Goal: Task Accomplishment & Management: Manage account settings

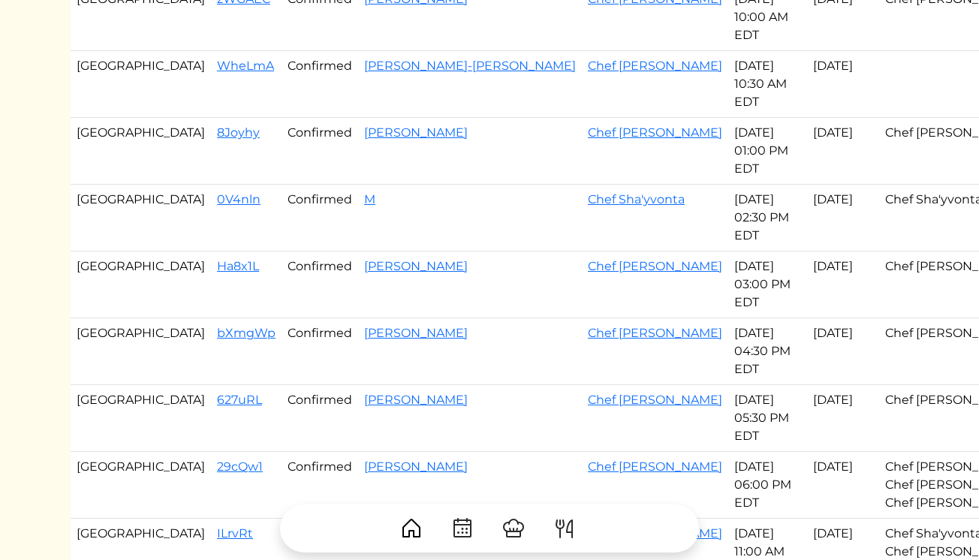
scroll to position [312, 0]
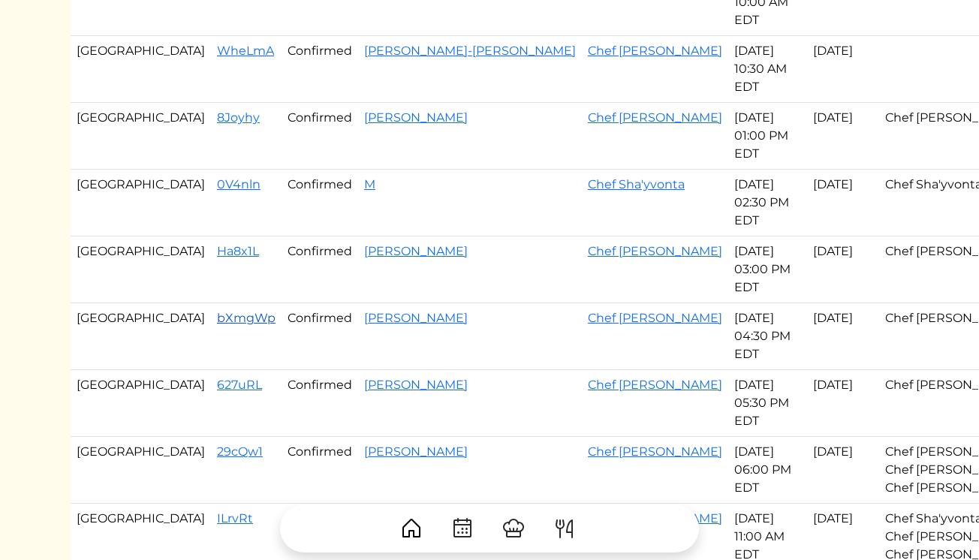
click at [217, 319] on link "bXmgWp" at bounding box center [246, 318] width 59 height 14
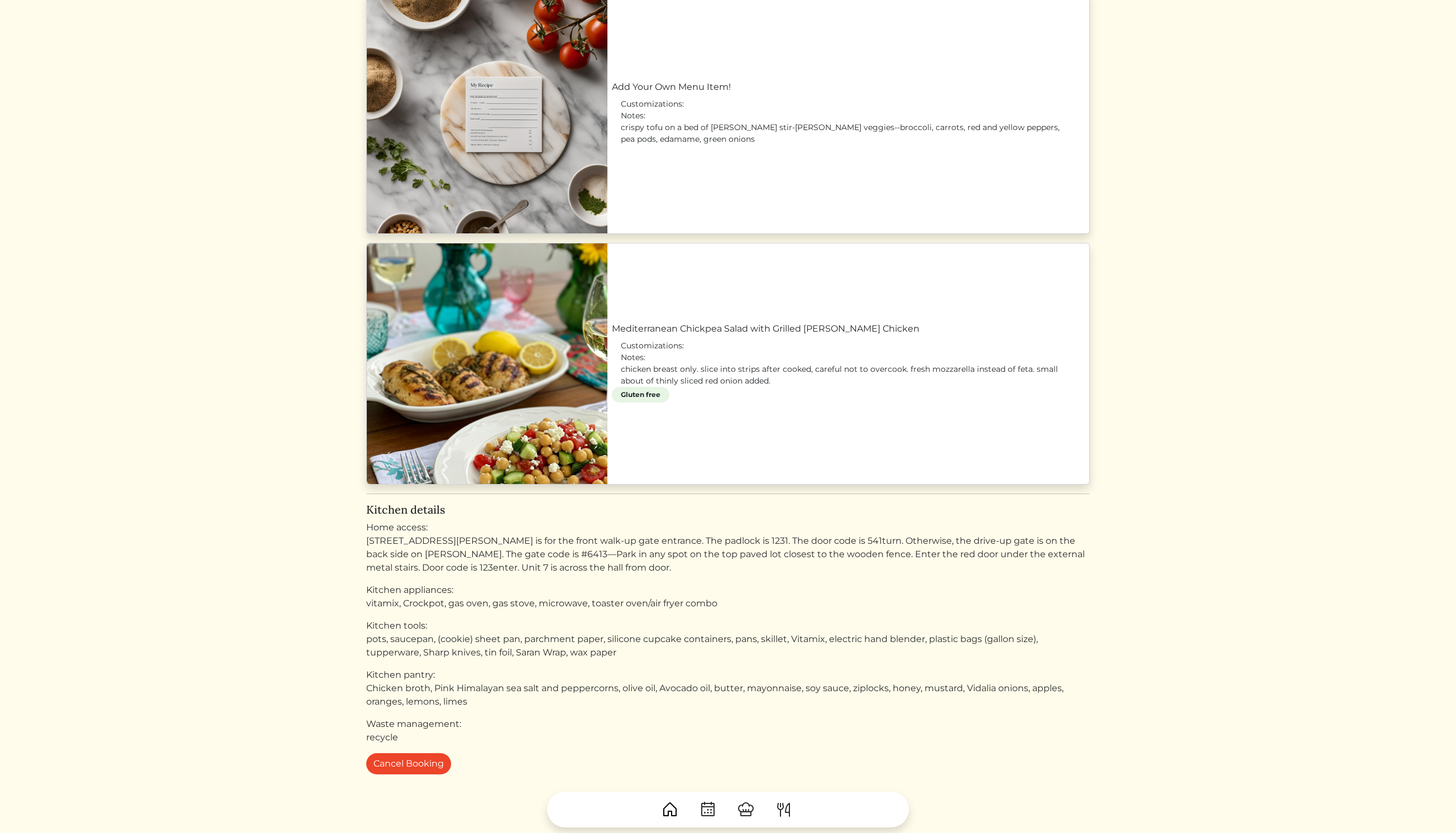
scroll to position [1136, 0]
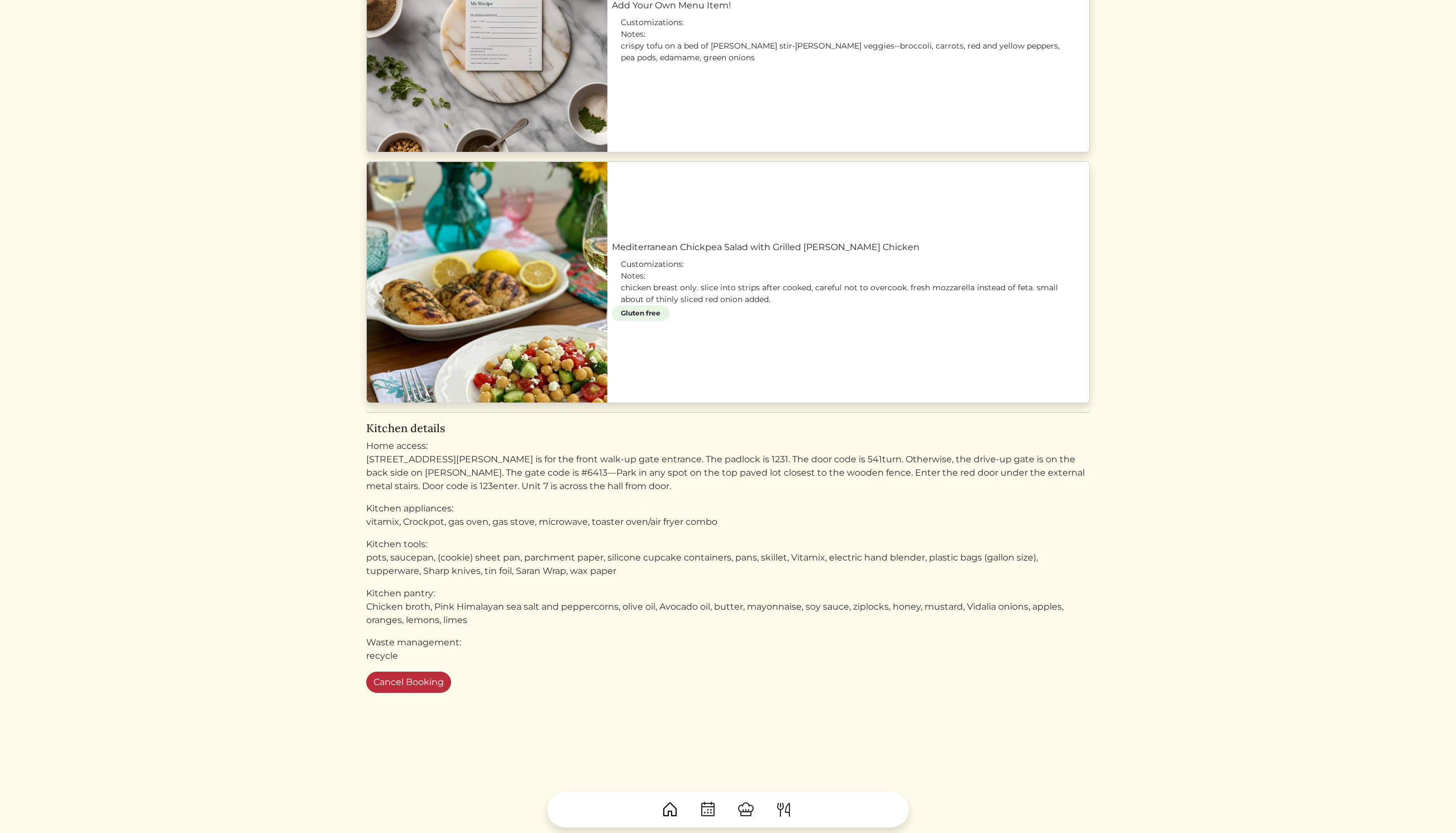
click at [402, 416] on button "Cancel Booking" at bounding box center [408, 682] width 85 height 22
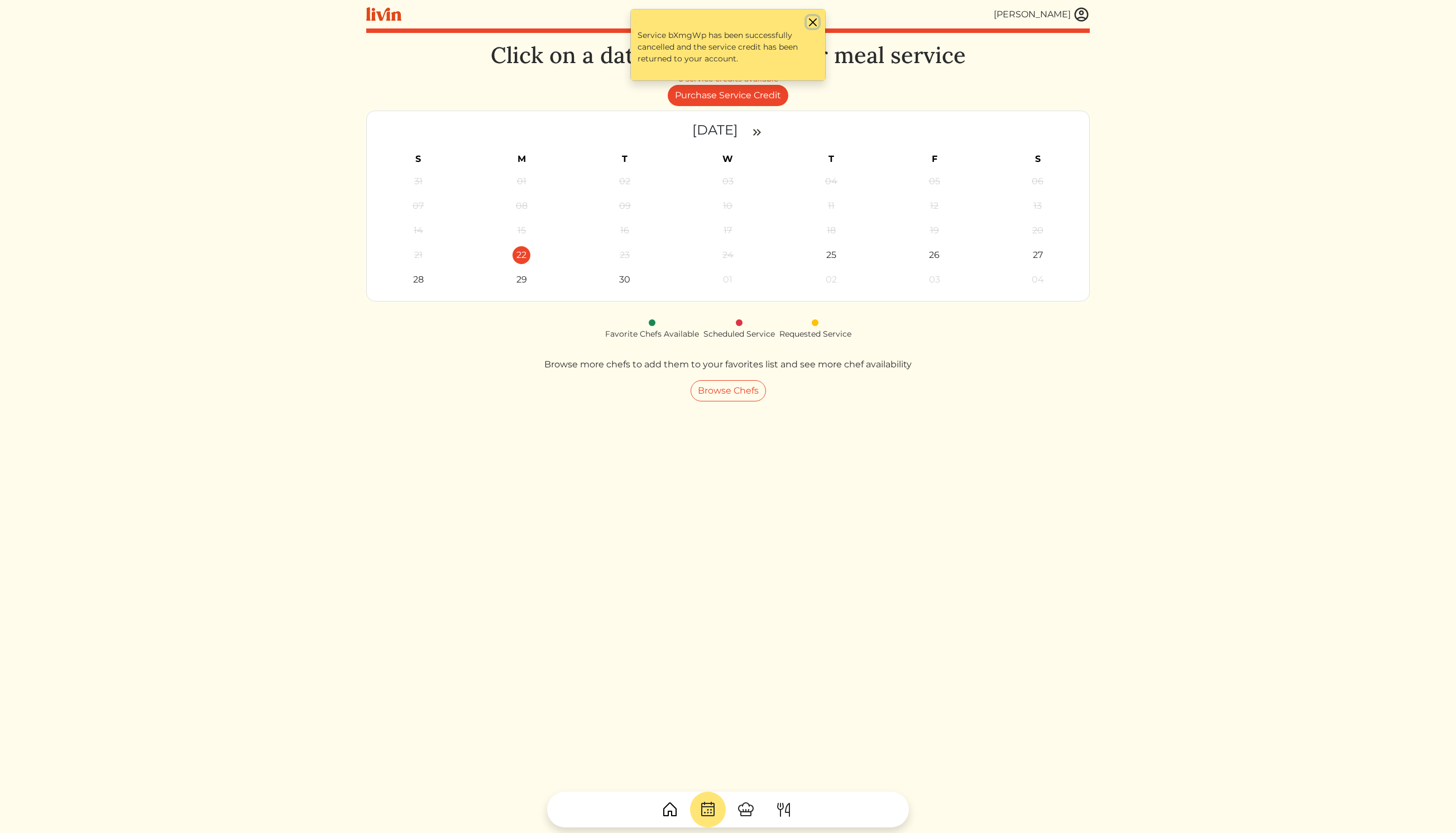
click at [816, 25] on button "Close" at bounding box center [813, 22] width 12 height 12
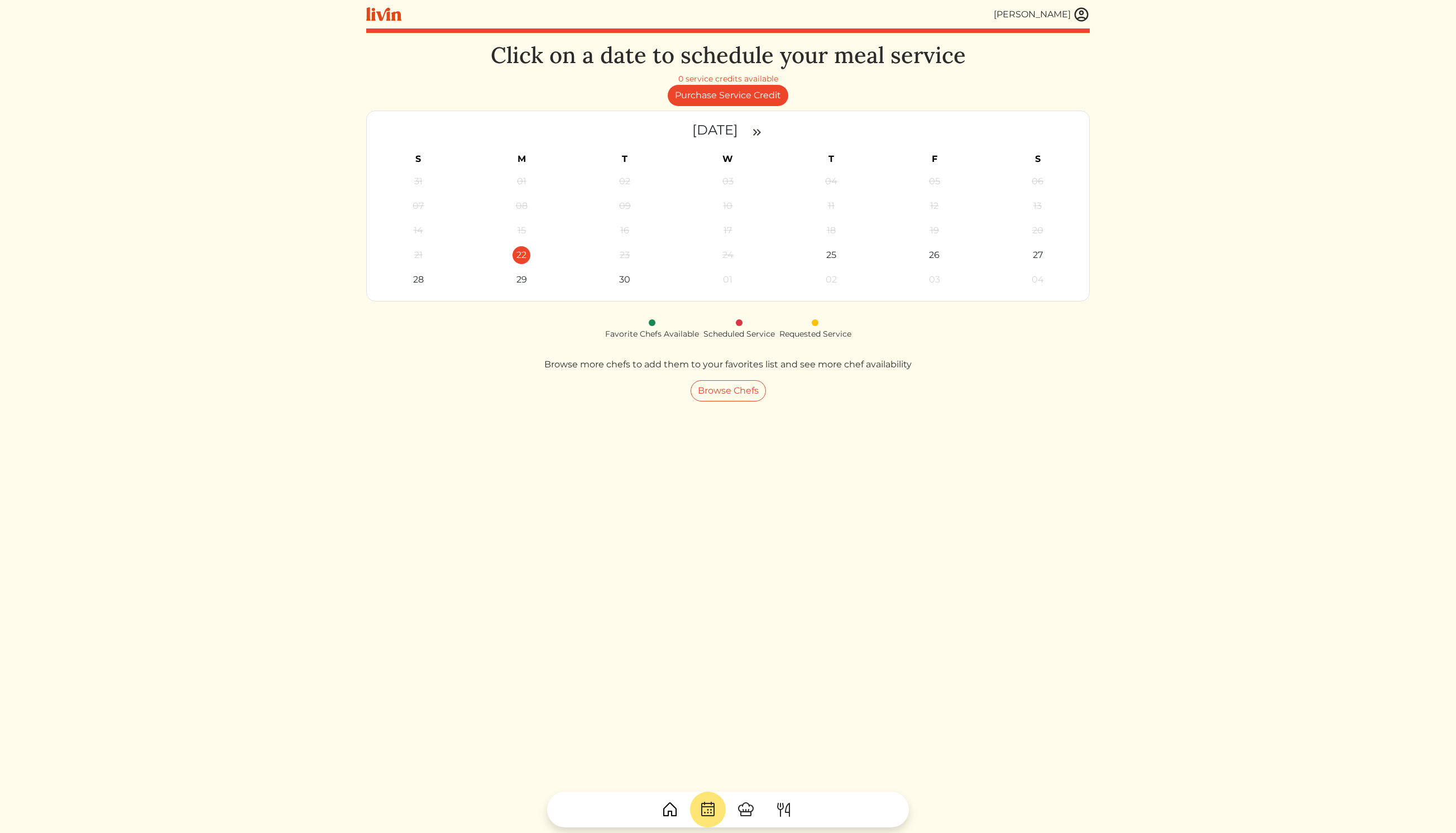
click at [1081, 17] on img at bounding box center [1081, 14] width 17 height 17
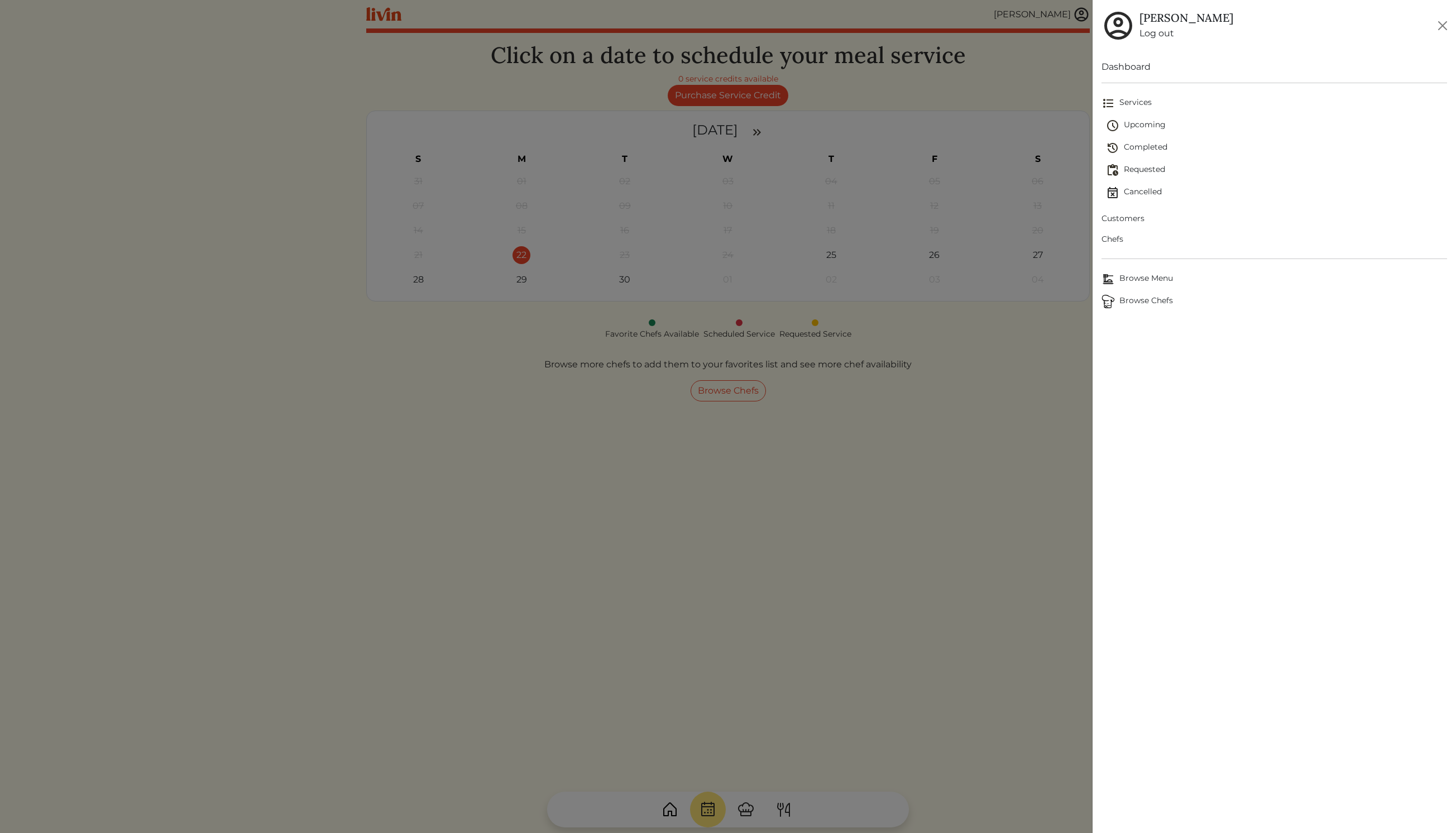
click at [1153, 128] on span "Upcoming" at bounding box center [1276, 126] width 341 height 13
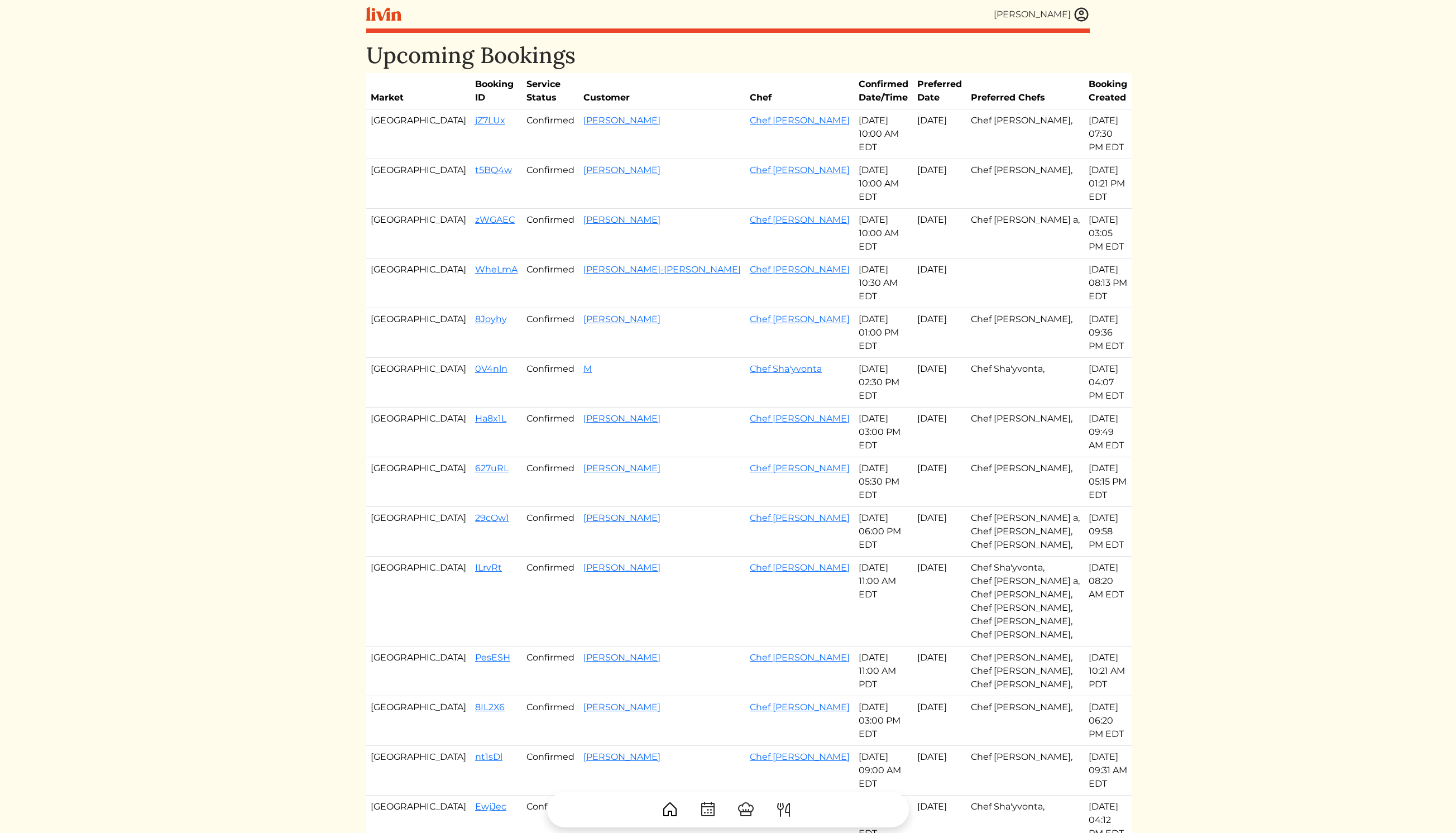
click at [1075, 10] on img at bounding box center [1081, 14] width 17 height 17
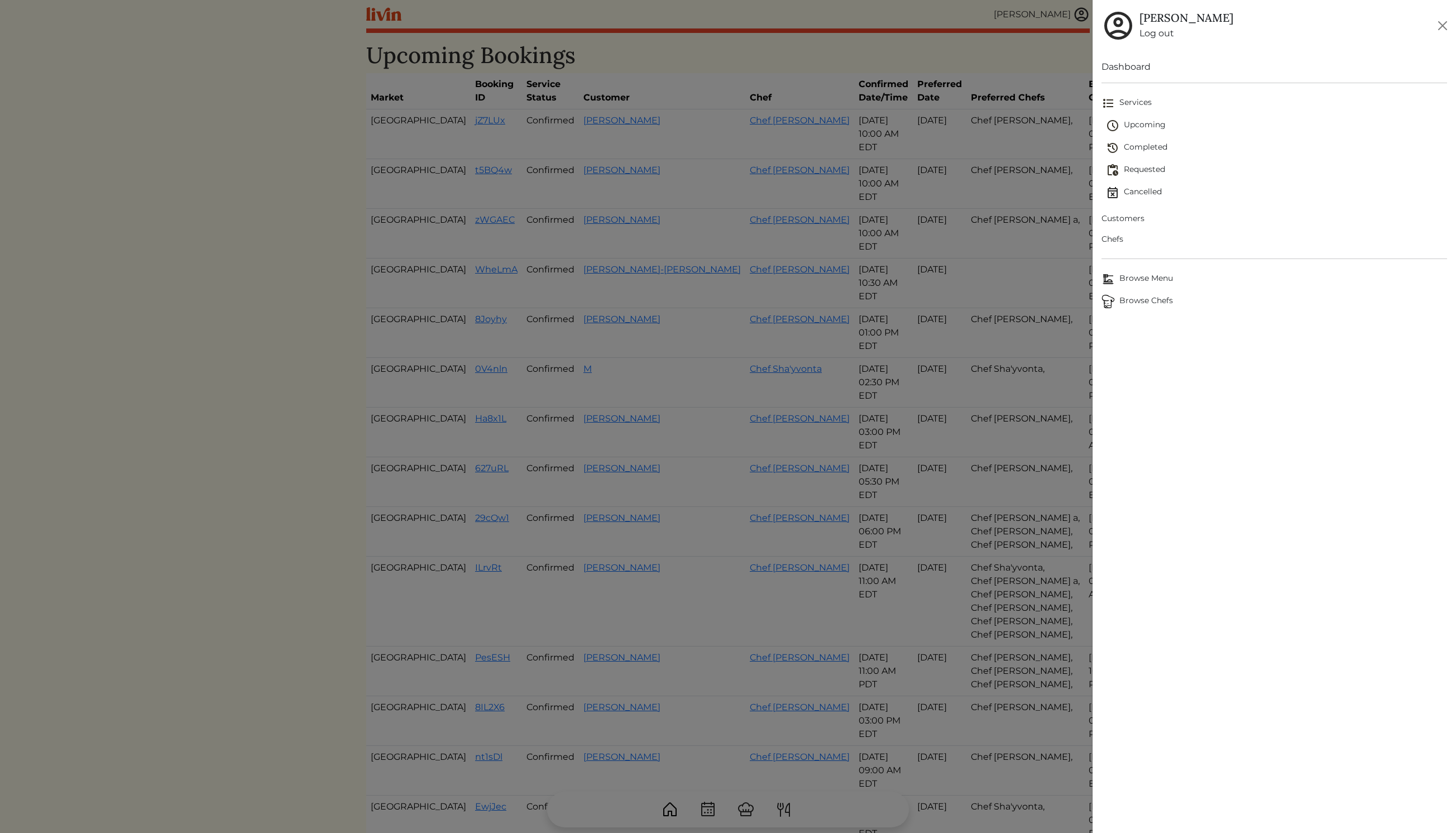
click at [1136, 194] on span "Cancelled" at bounding box center [1276, 193] width 341 height 13
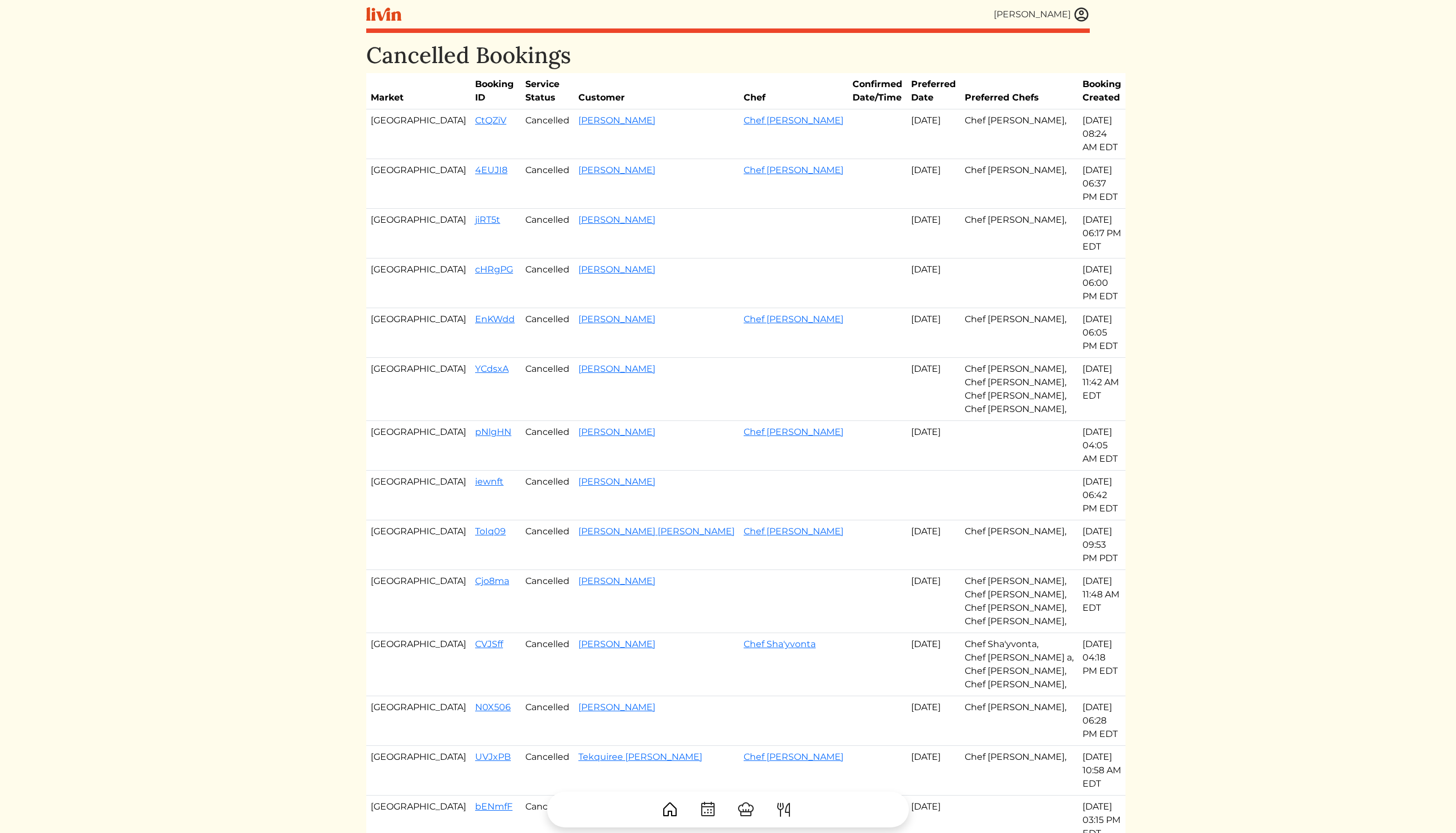
scroll to position [373, 0]
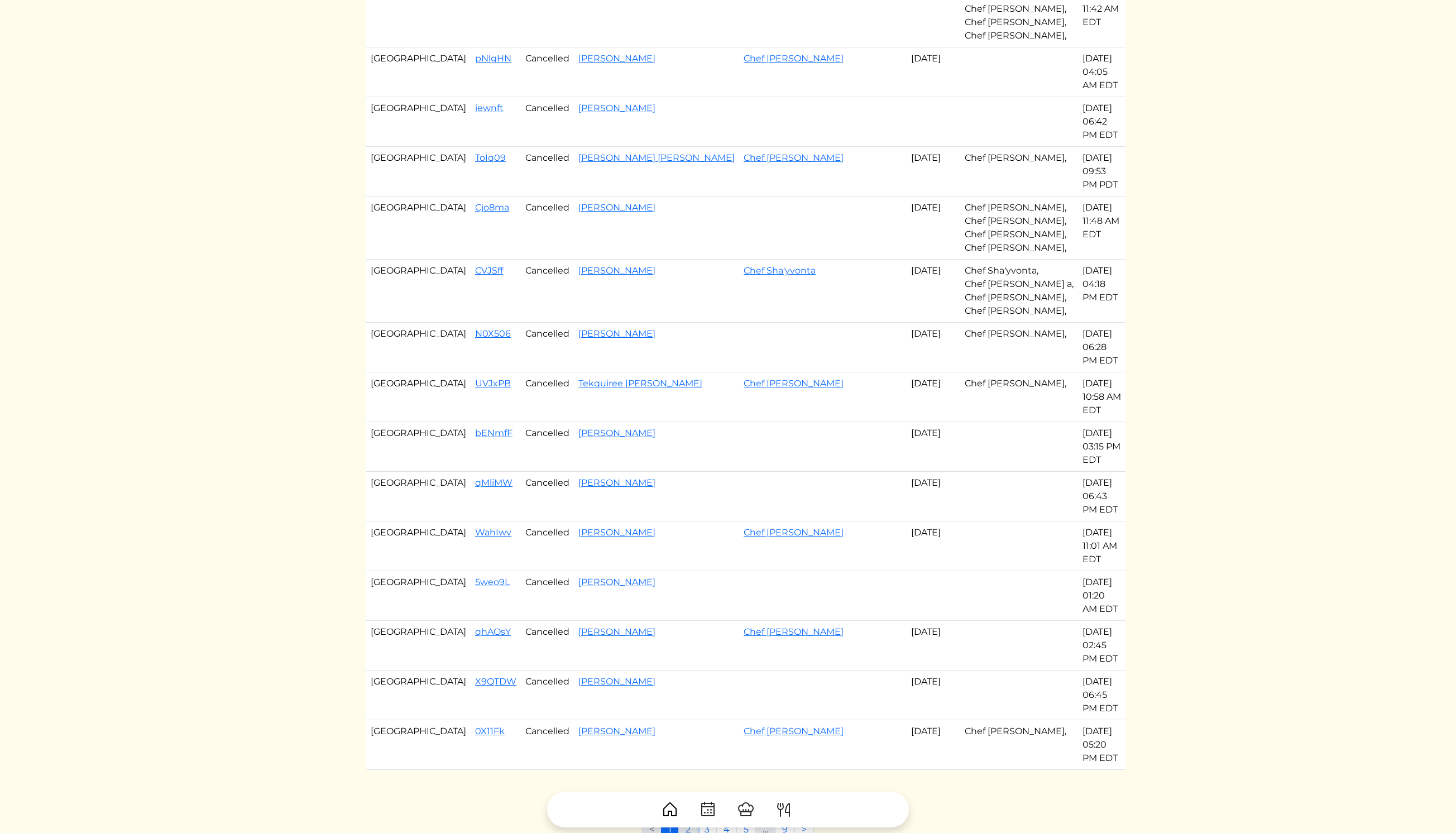
click at [689, 819] on link "2" at bounding box center [688, 829] width 19 height 22
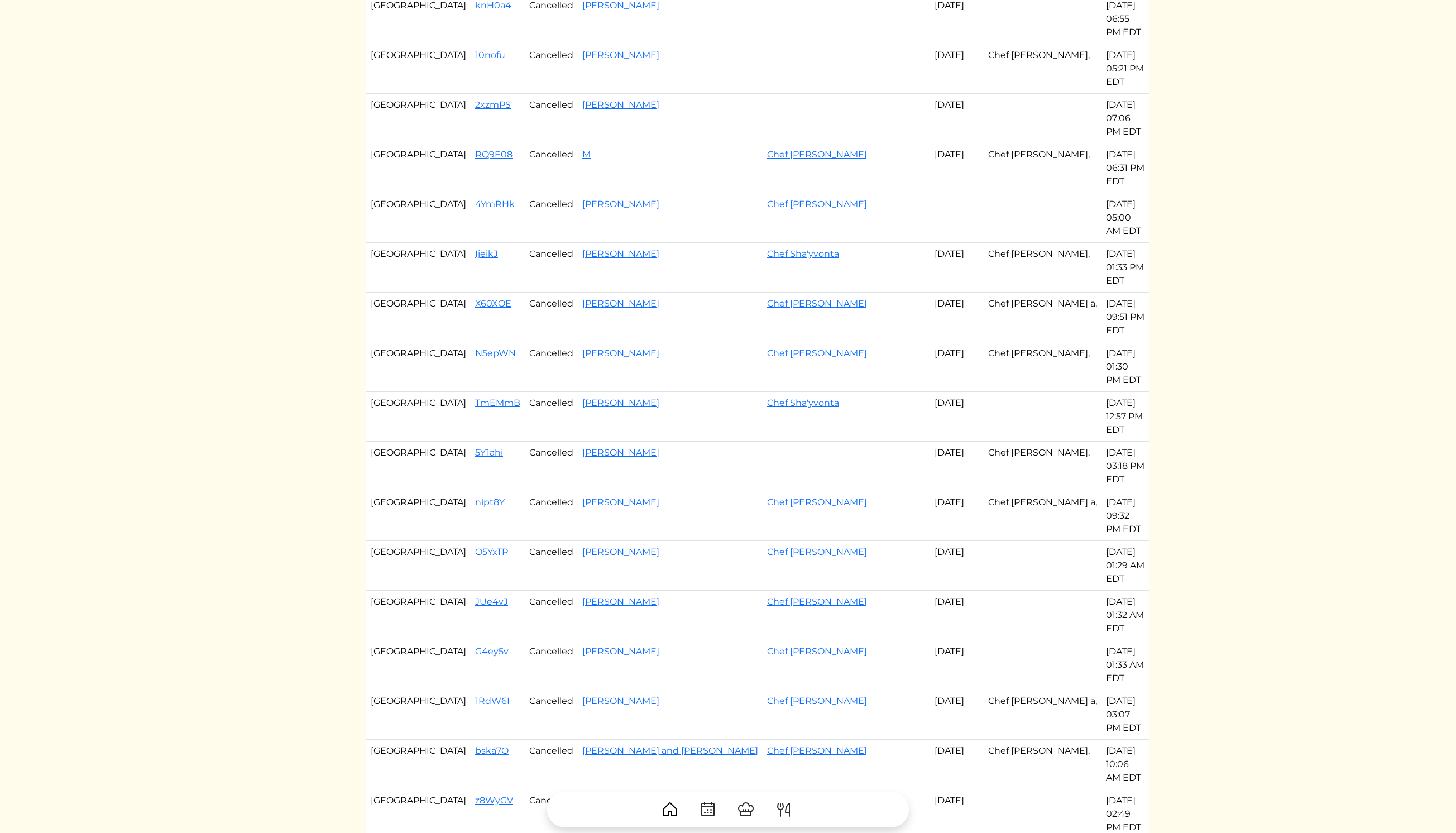
scroll to position [213, 0]
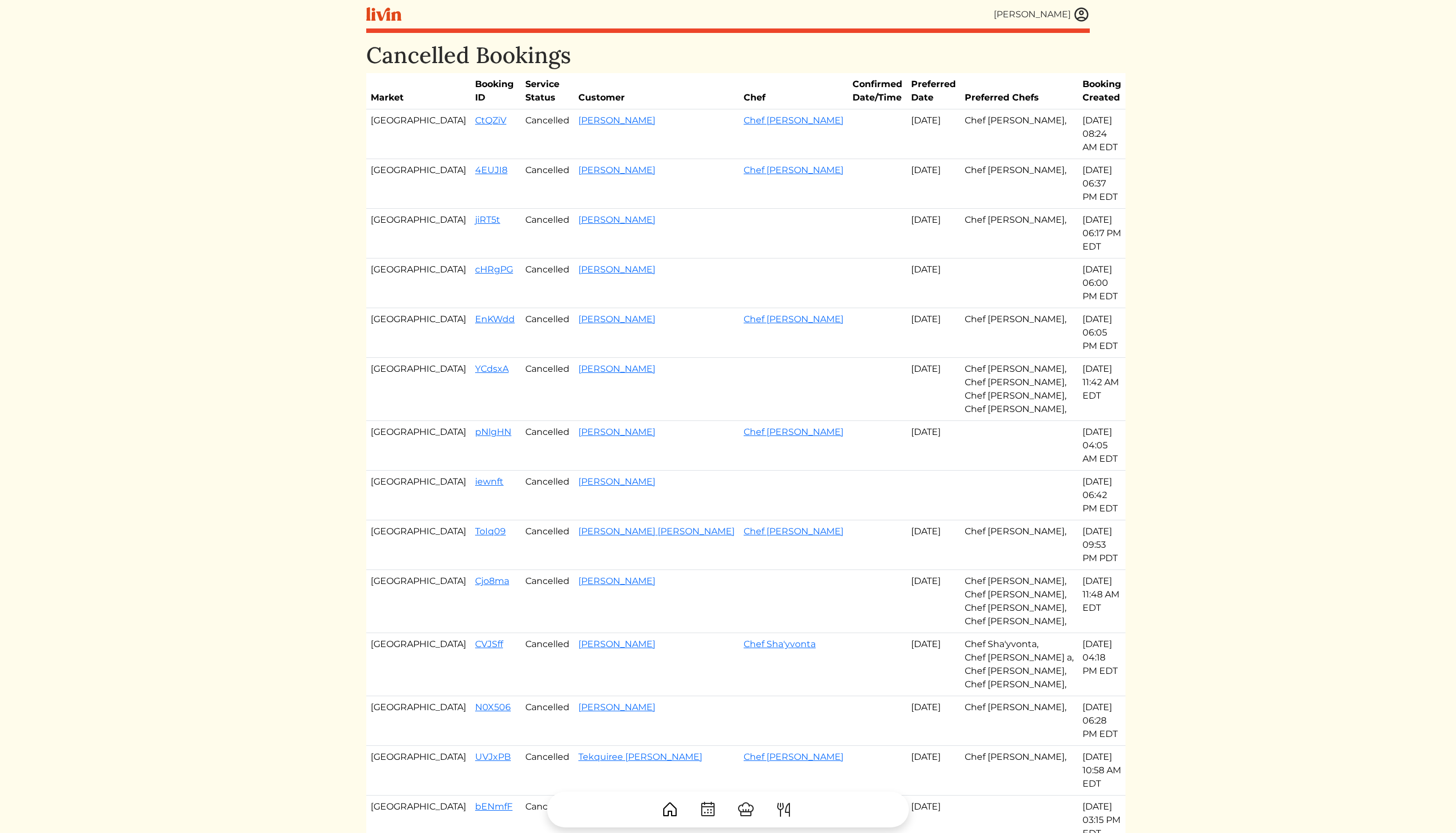
click at [910, 85] on th "Preferred Date" at bounding box center [933, 91] width 54 height 36
click at [1083, 12] on img at bounding box center [1081, 14] width 17 height 17
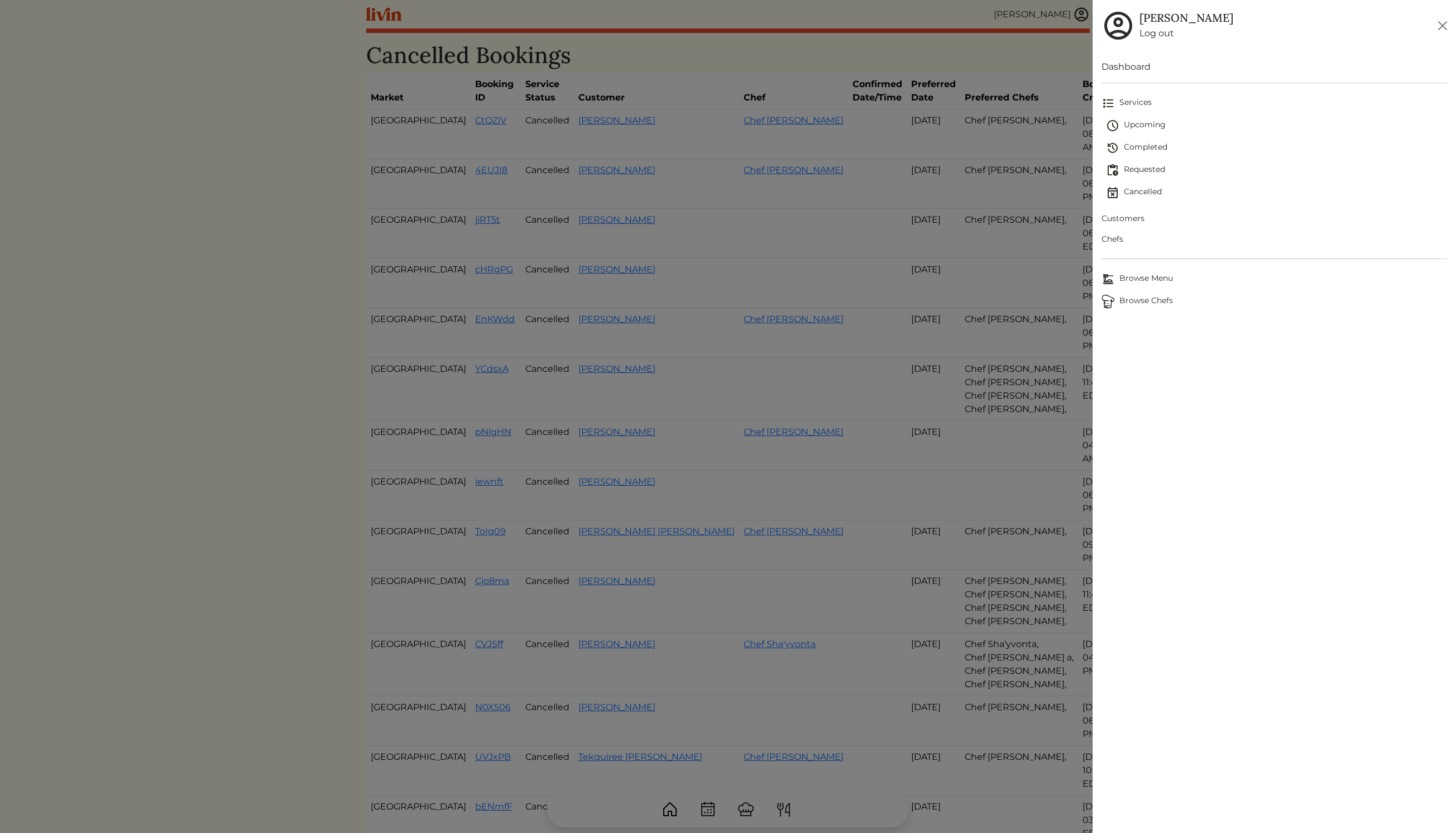
click at [1127, 218] on span "Customers" at bounding box center [1274, 219] width 346 height 12
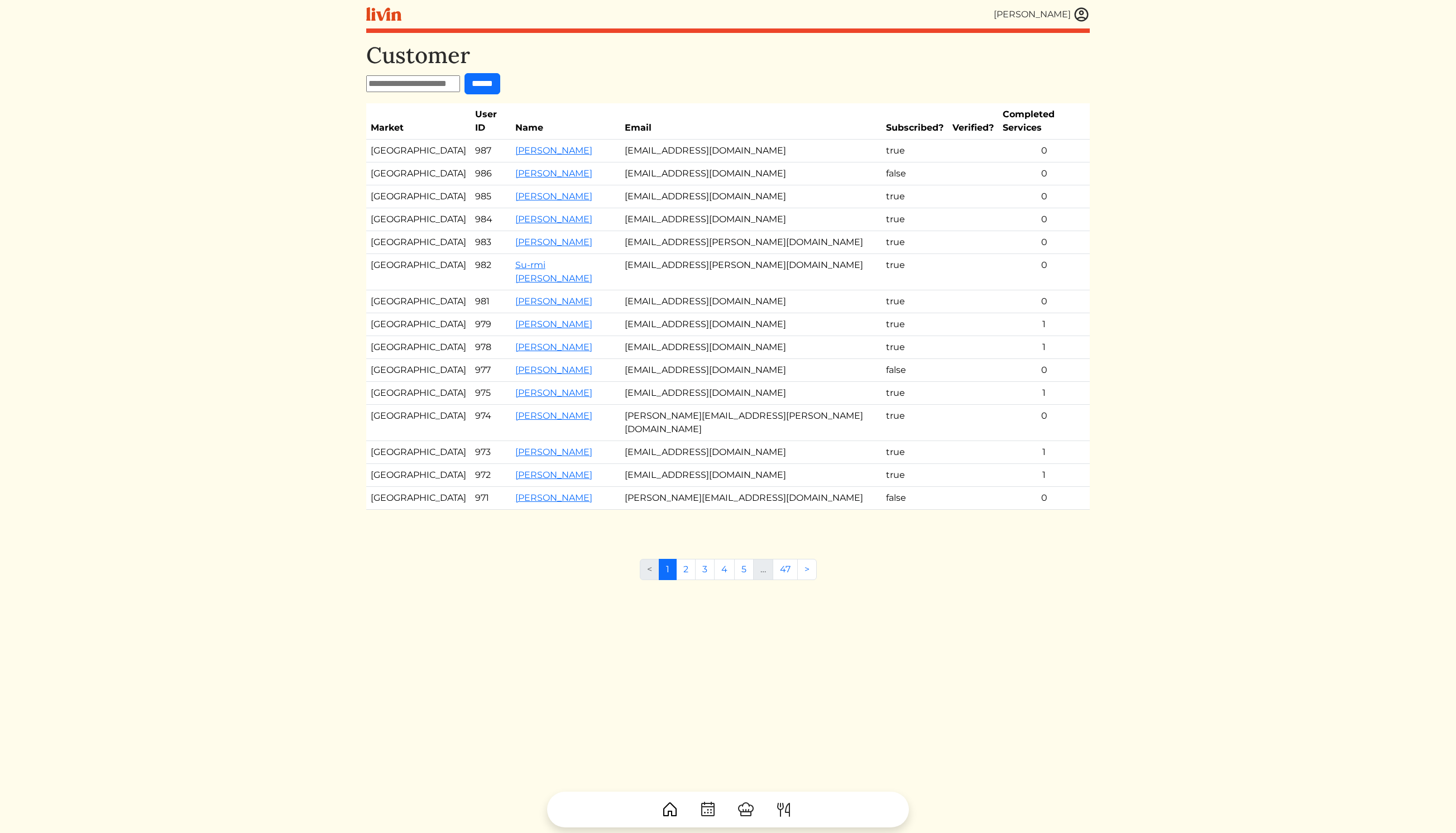
click at [404, 84] on input "text" at bounding box center [413, 83] width 94 height 17
type input "*******"
click at [465, 73] on input "******" at bounding box center [483, 83] width 36 height 22
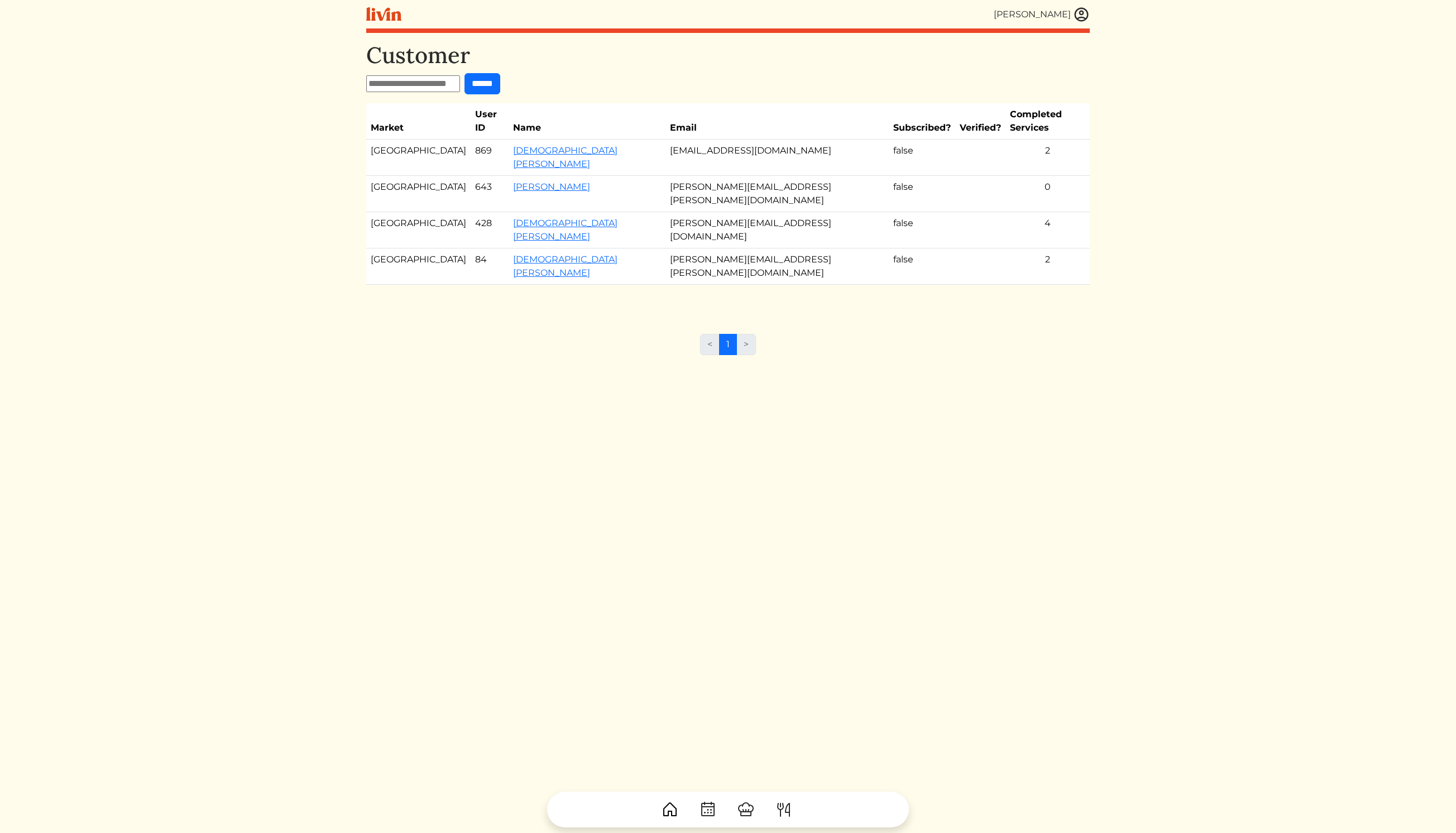
click at [410, 77] on input "text" at bounding box center [413, 83] width 94 height 17
type input "*******"
click at [465, 73] on input "******" at bounding box center [483, 83] width 36 height 22
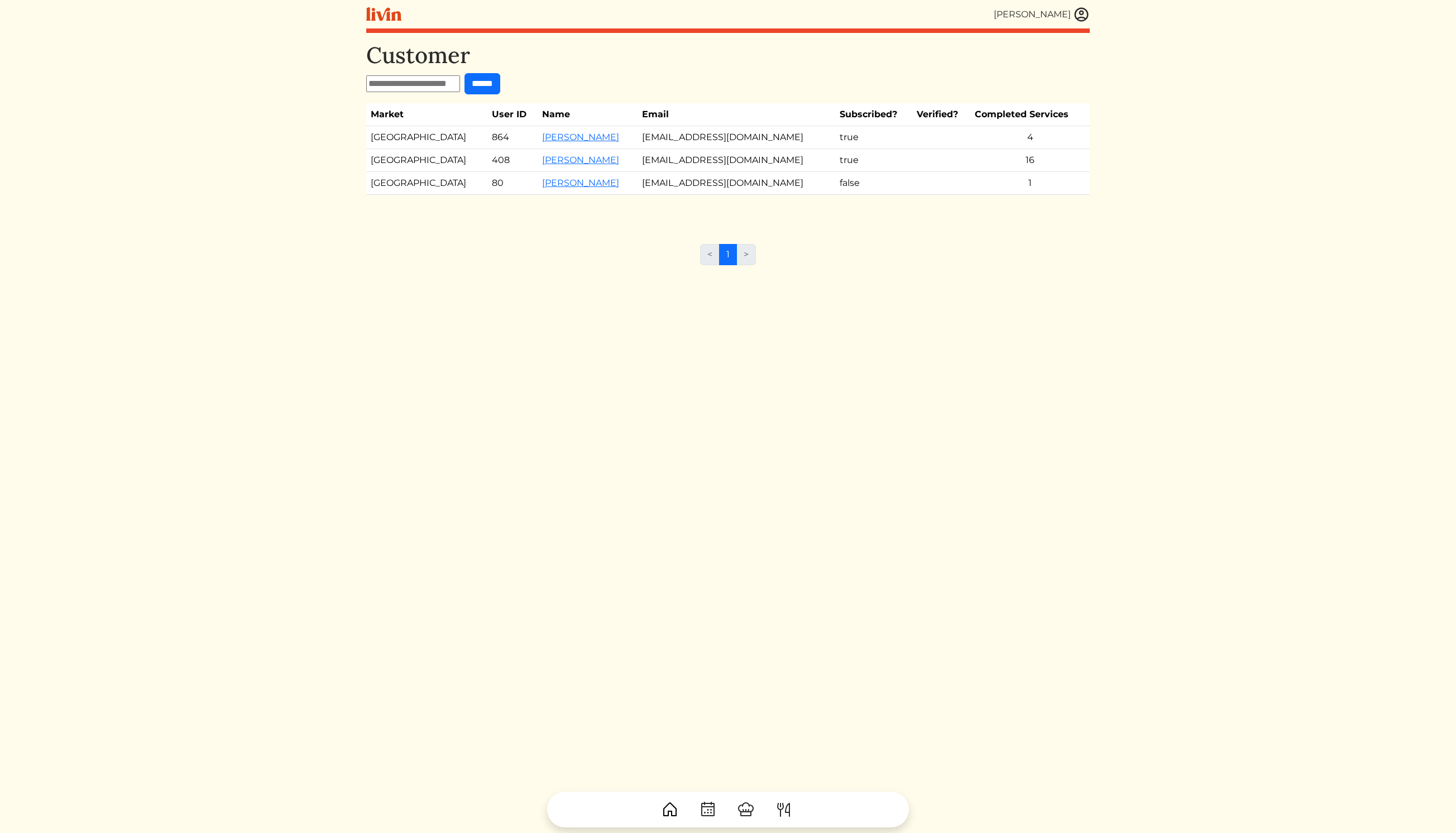
click at [538, 143] on td "[PERSON_NAME]" at bounding box center [587, 138] width 100 height 23
click at [542, 135] on link "[PERSON_NAME]" at bounding box center [581, 137] width 77 height 10
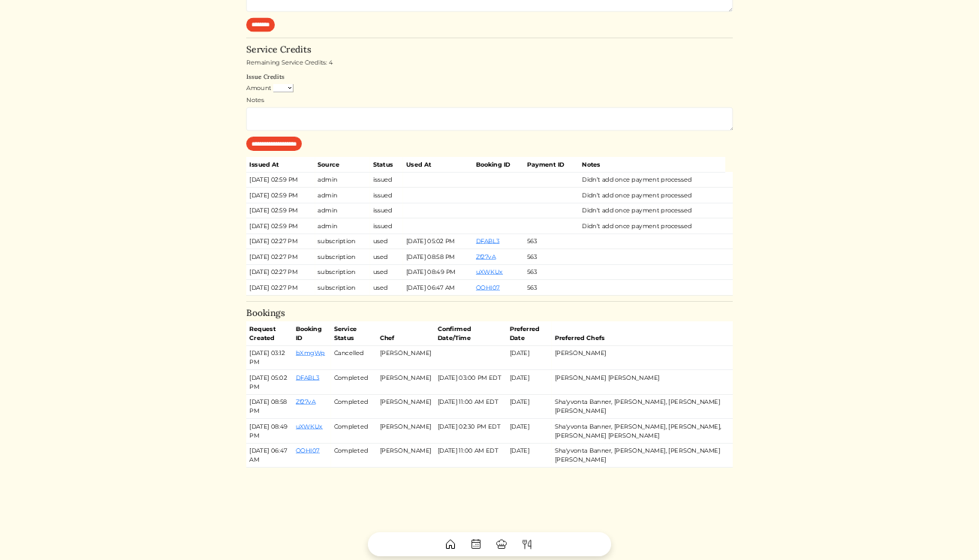
scroll to position [738, 0]
drag, startPoint x: 670, startPoint y: 703, endPoint x: 598, endPoint y: 703, distance: 72.1
copy link "bXmgWp"
